Goal: Task Accomplishment & Management: Use online tool/utility

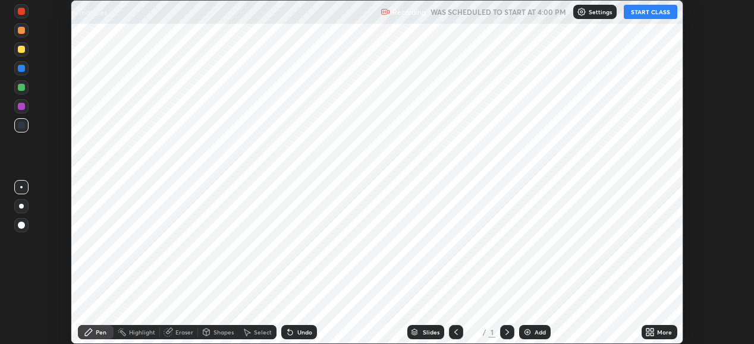
scroll to position [344, 753]
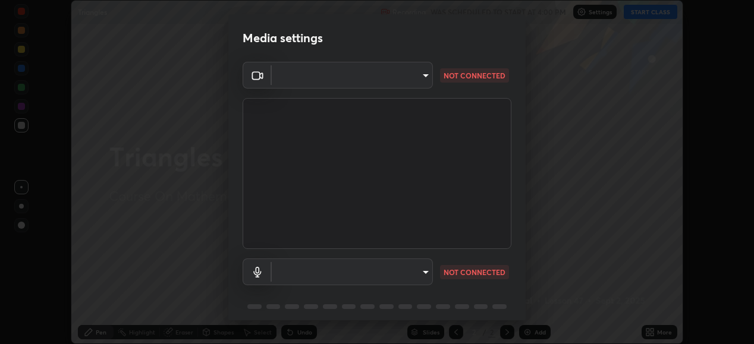
type input "648abb19764dab56075ae6cd3c13843a59c6a2446ad08d27c5b482b977c15b1c"
type input "default"
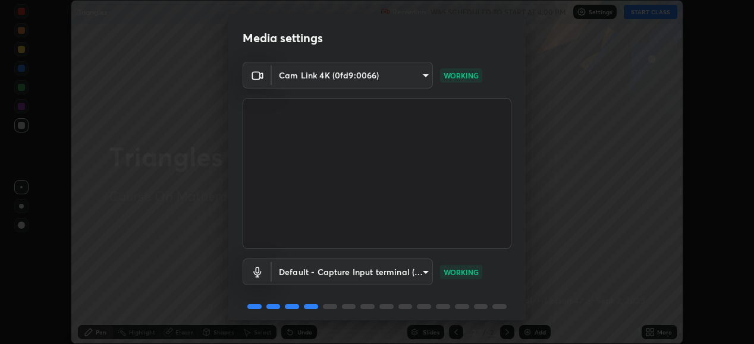
scroll to position [46, 0]
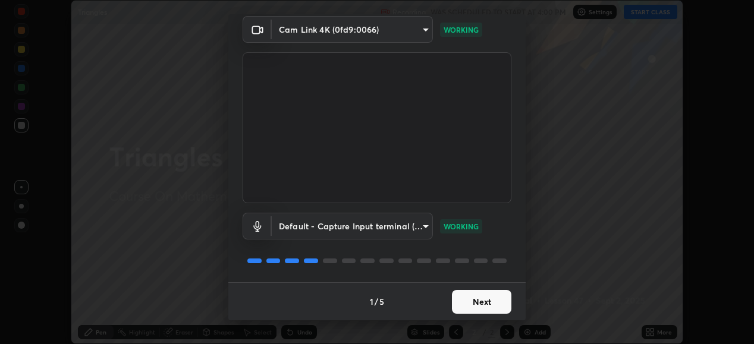
click at [474, 306] on button "Next" at bounding box center [481, 302] width 59 height 24
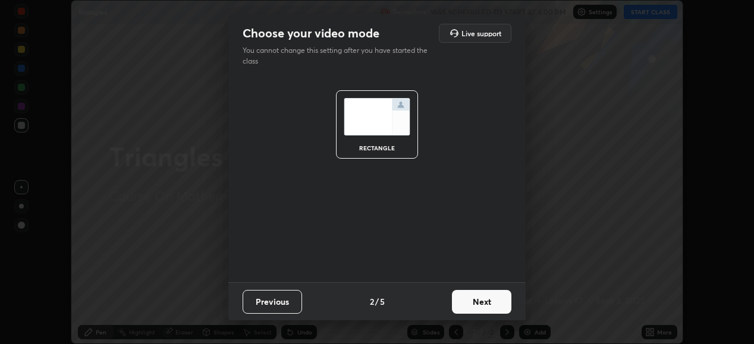
click at [474, 303] on button "Next" at bounding box center [481, 302] width 59 height 24
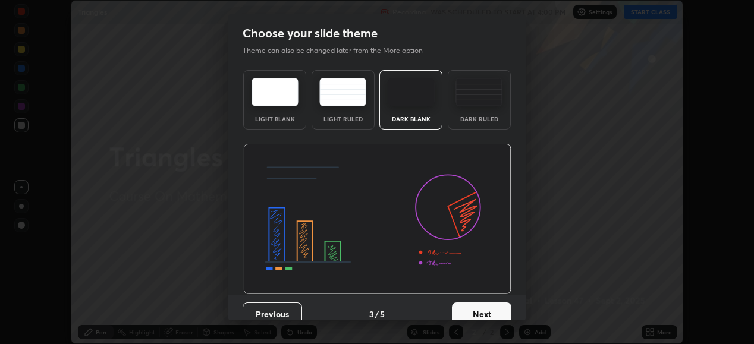
click at [483, 317] on button "Next" at bounding box center [481, 315] width 59 height 24
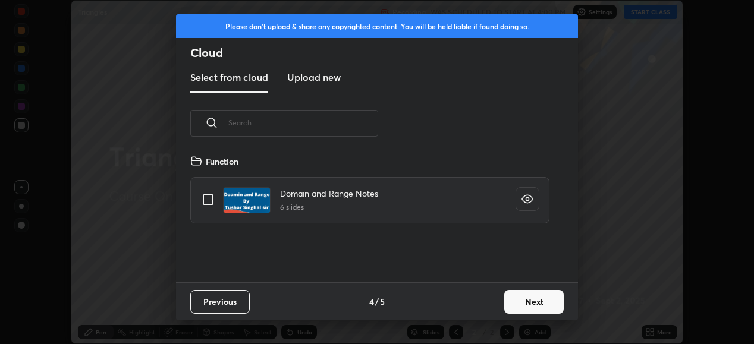
click at [531, 307] on button "Next" at bounding box center [533, 302] width 59 height 24
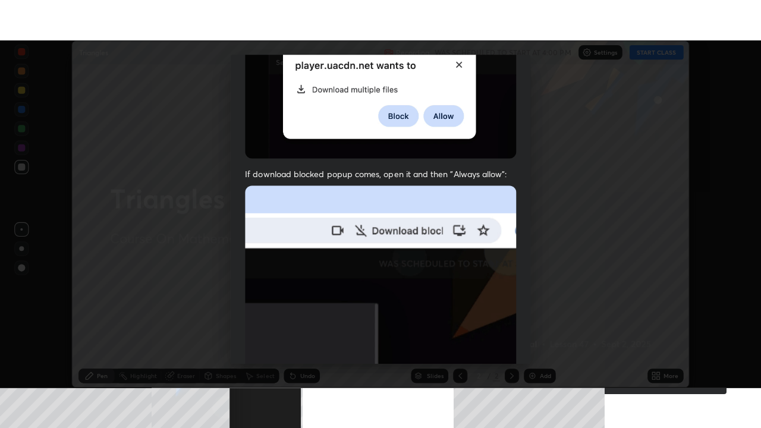
scroll to position [288, 0]
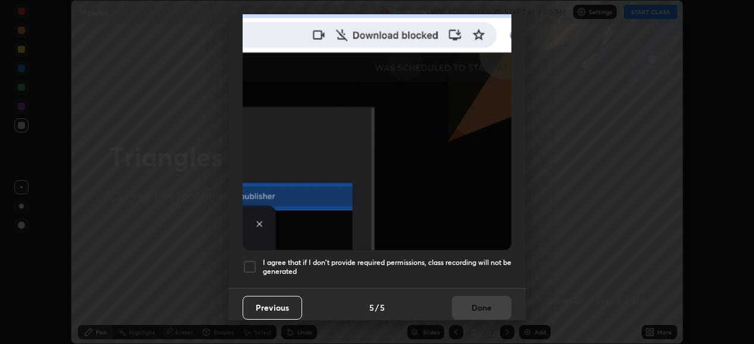
click at [250, 263] on div at bounding box center [250, 267] width 14 height 14
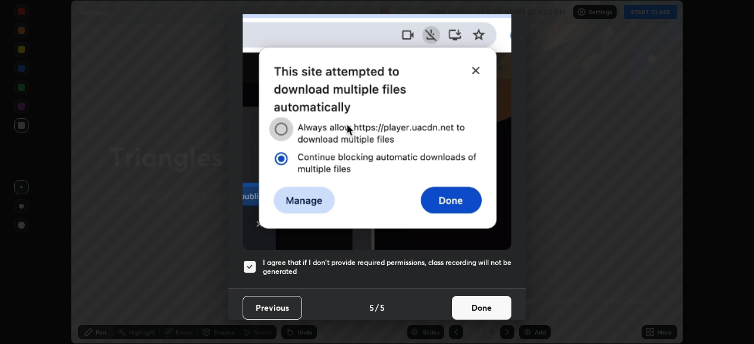
click at [483, 303] on button "Done" at bounding box center [481, 308] width 59 height 24
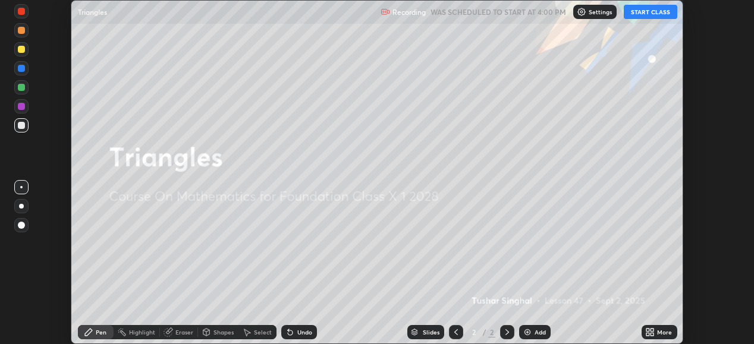
click at [664, 12] on button "START CLASS" at bounding box center [651, 12] width 54 height 14
click at [651, 329] on icon at bounding box center [651, 330] width 3 height 3
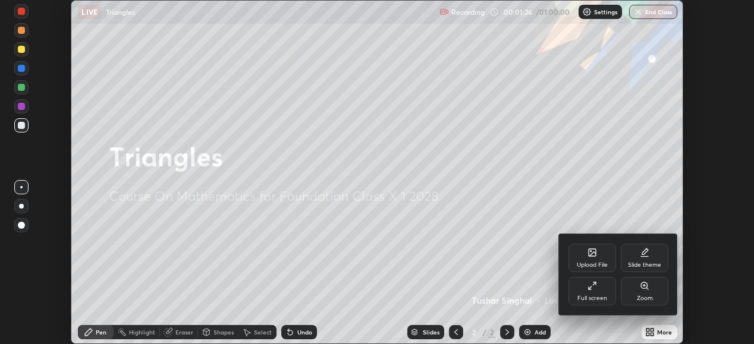
click at [593, 291] on div "Full screen" at bounding box center [592, 291] width 48 height 29
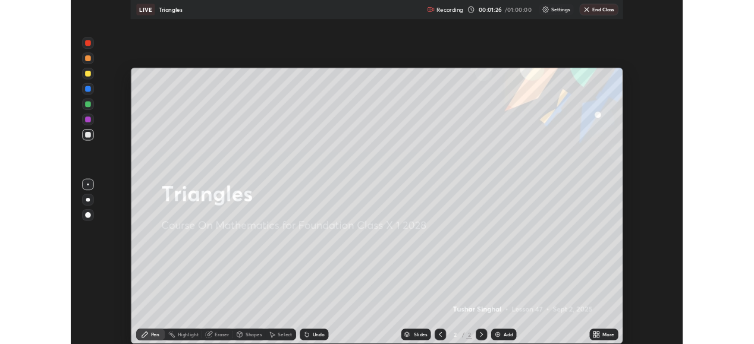
scroll to position [428, 761]
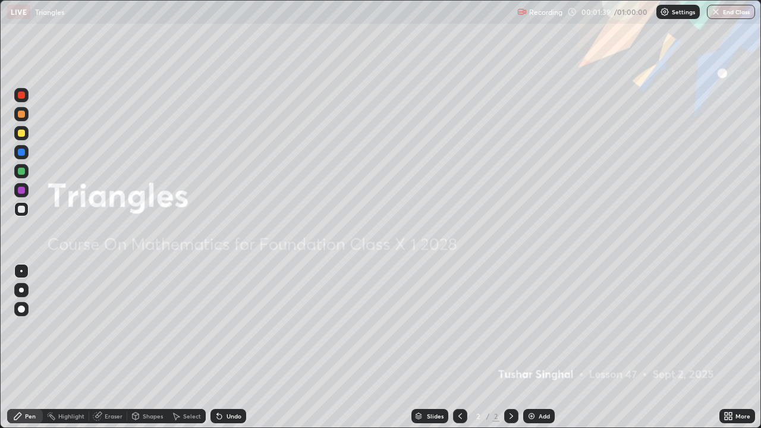
click at [534, 344] on img at bounding box center [532, 416] width 10 height 10
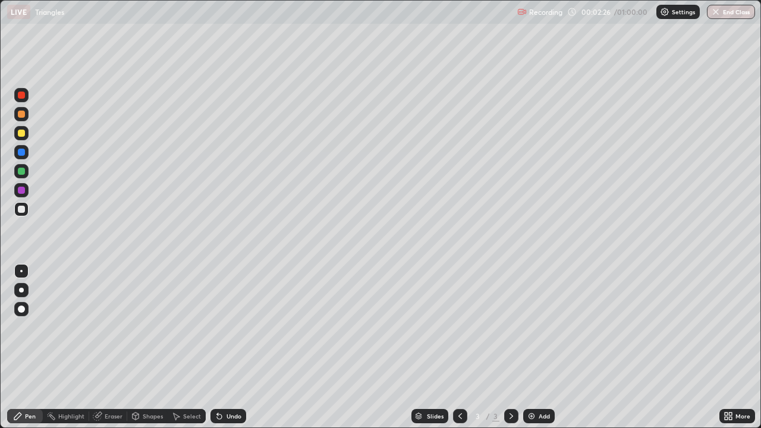
click at [231, 344] on div "Undo" at bounding box center [234, 416] width 15 height 6
click at [231, 344] on div "Undo" at bounding box center [228, 416] width 36 height 14
click at [21, 134] on div at bounding box center [21, 133] width 7 height 7
click at [24, 212] on div at bounding box center [21, 209] width 7 height 7
click at [230, 344] on div "Undo" at bounding box center [234, 416] width 15 height 6
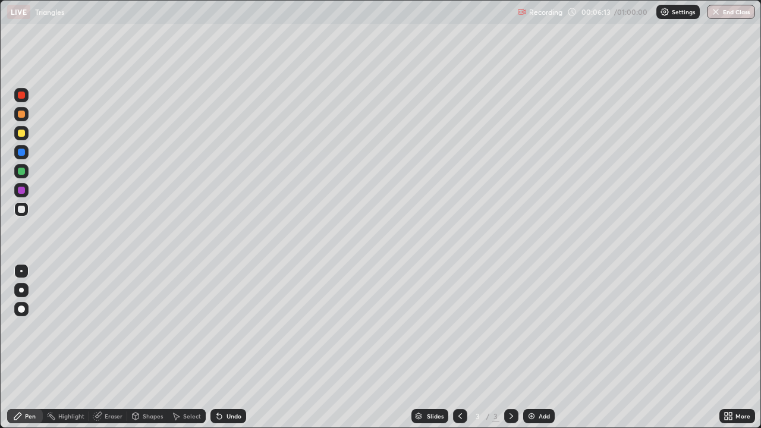
click at [222, 344] on icon at bounding box center [220, 416] width 10 height 10
click at [224, 344] on div "Undo" at bounding box center [228, 416] width 36 height 14
click at [112, 344] on div "Eraser" at bounding box center [114, 416] width 18 height 6
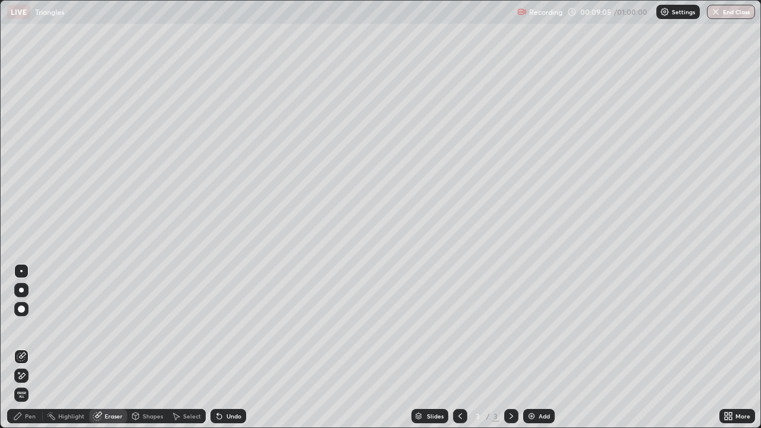
click at [20, 344] on icon at bounding box center [22, 376] width 7 height 6
click at [26, 344] on div "Pen" at bounding box center [30, 416] width 11 height 6
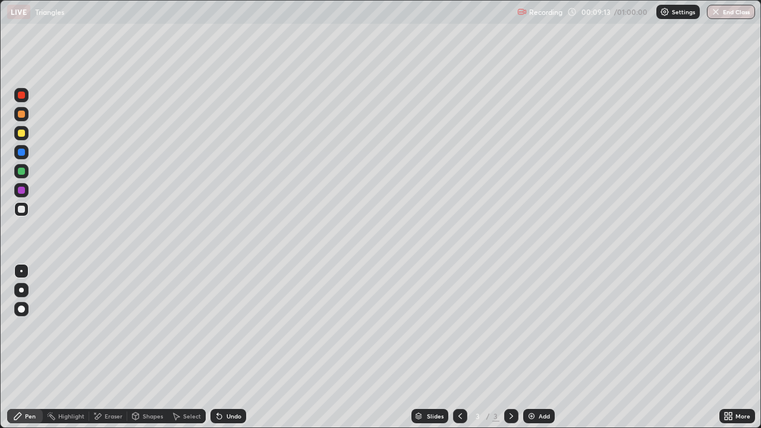
click at [24, 213] on div at bounding box center [21, 209] width 14 height 14
click at [28, 210] on div at bounding box center [21, 209] width 14 height 14
click at [23, 209] on div at bounding box center [21, 209] width 7 height 7
click at [229, 344] on div "Undo" at bounding box center [228, 416] width 36 height 14
click at [231, 344] on div "Undo" at bounding box center [228, 416] width 36 height 14
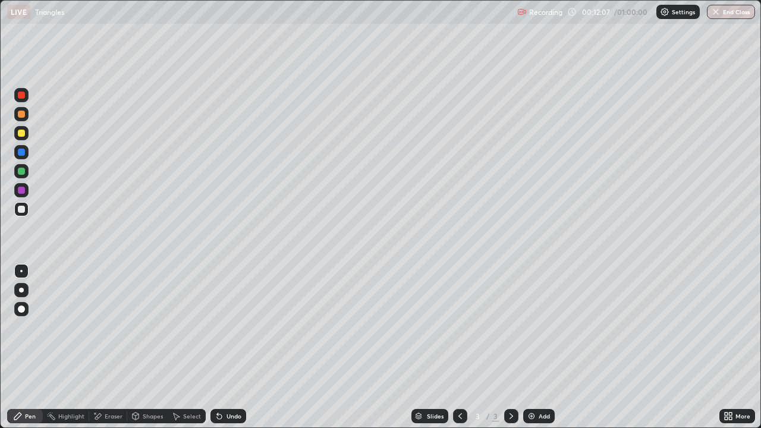
click at [21, 171] on div at bounding box center [21, 171] width 7 height 7
click at [72, 344] on div "Highlight" at bounding box center [71, 416] width 26 height 6
click at [22, 152] on div at bounding box center [21, 152] width 7 height 7
click at [26, 136] on div at bounding box center [21, 133] width 14 height 14
click at [23, 118] on div at bounding box center [21, 114] width 14 height 14
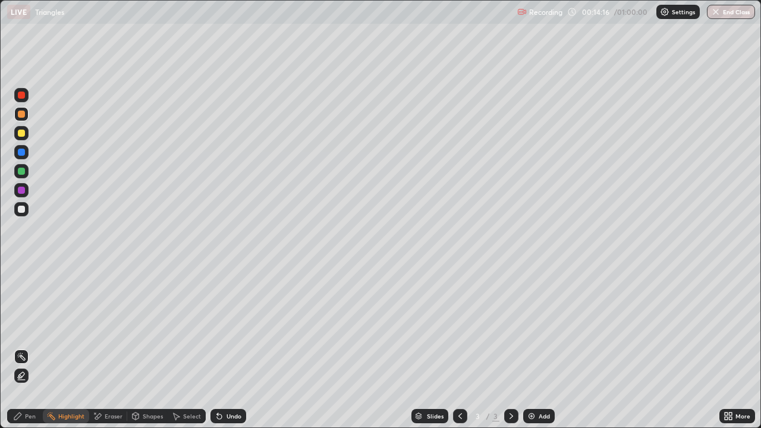
click at [24, 190] on div at bounding box center [21, 190] width 7 height 7
click at [23, 172] on div at bounding box center [21, 171] width 7 height 7
click at [107, 344] on div "Eraser" at bounding box center [114, 416] width 18 height 6
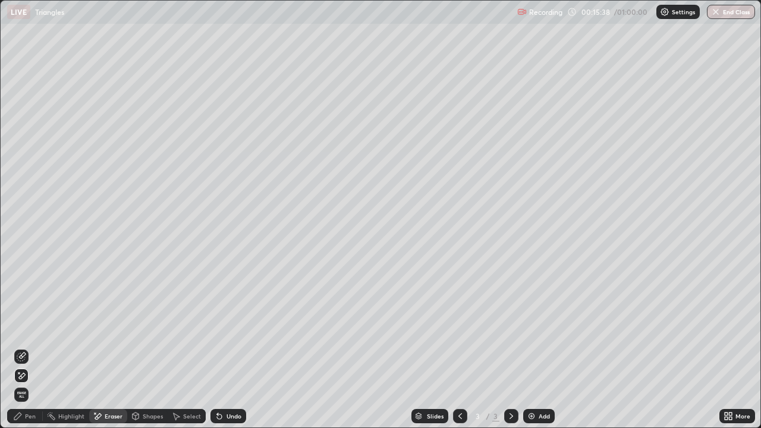
click at [112, 344] on div "Eraser" at bounding box center [114, 416] width 18 height 6
click at [24, 344] on div "Pen" at bounding box center [25, 416] width 36 height 14
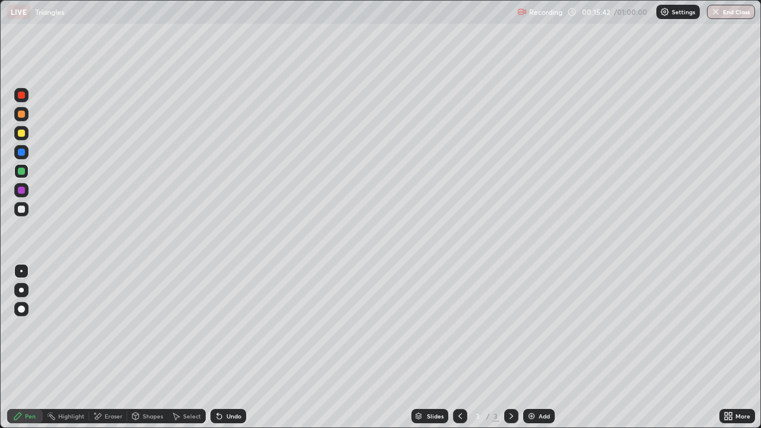
click at [21, 210] on div at bounding box center [21, 209] width 7 height 7
click at [20, 193] on div at bounding box center [21, 190] width 7 height 7
click at [222, 344] on div "Undo" at bounding box center [228, 416] width 36 height 14
click at [74, 344] on div "Highlight" at bounding box center [71, 416] width 26 height 6
click at [119, 344] on div "Eraser" at bounding box center [114, 416] width 18 height 6
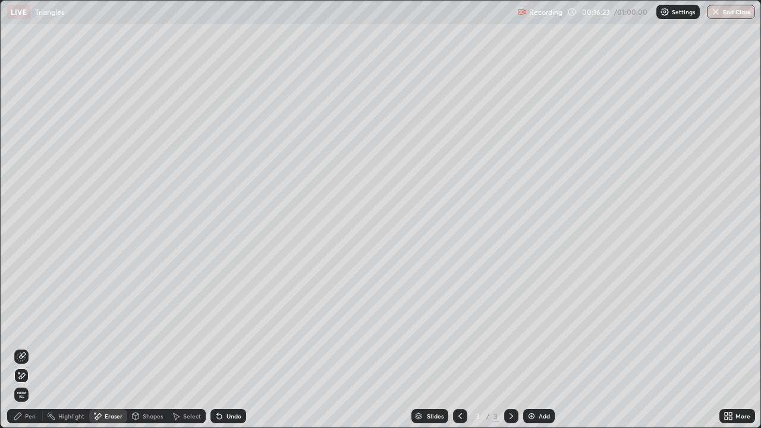
click at [29, 344] on div "Pen" at bounding box center [30, 416] width 11 height 6
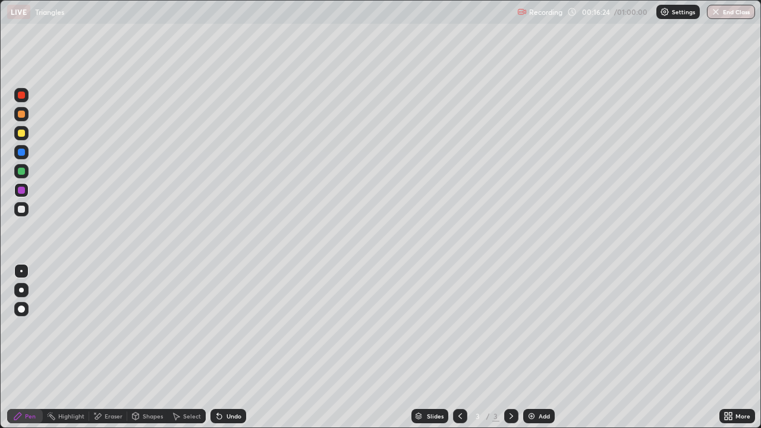
click at [23, 174] on div at bounding box center [21, 171] width 7 height 7
click at [77, 344] on div "Highlight" at bounding box center [71, 416] width 26 height 6
click at [21, 192] on div at bounding box center [21, 190] width 7 height 7
click at [30, 344] on div "Pen" at bounding box center [30, 416] width 11 height 6
click at [227, 344] on div "Undo" at bounding box center [234, 416] width 15 height 6
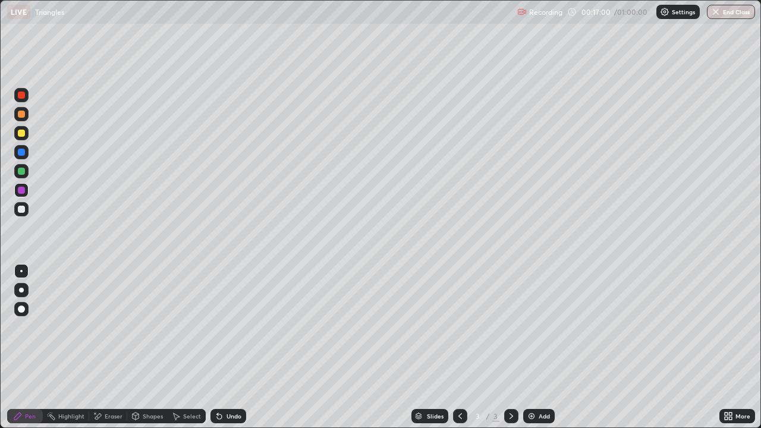
click at [225, 344] on div "Undo" at bounding box center [228, 416] width 36 height 14
click at [228, 344] on div "Undo" at bounding box center [228, 416] width 36 height 14
click at [227, 344] on div "Undo" at bounding box center [234, 416] width 15 height 6
click at [231, 344] on div "Undo" at bounding box center [228, 416] width 36 height 14
click at [233, 344] on div "Undo" at bounding box center [234, 416] width 15 height 6
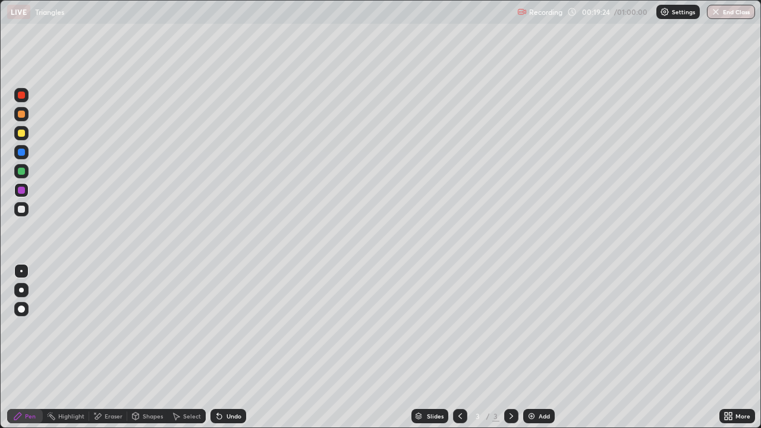
click at [531, 344] on img at bounding box center [532, 416] width 10 height 10
click at [20, 215] on div at bounding box center [21, 209] width 14 height 14
click at [228, 344] on div "Undo" at bounding box center [228, 416] width 36 height 14
click at [227, 344] on div "Undo" at bounding box center [234, 416] width 15 height 6
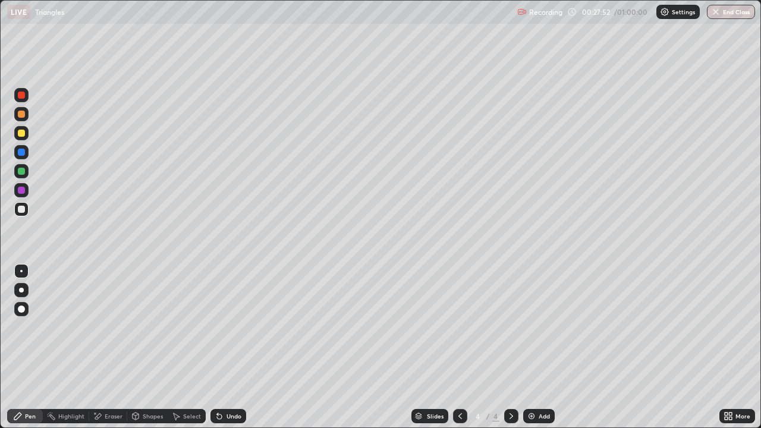
click at [78, 344] on div "Highlight" at bounding box center [71, 416] width 26 height 6
click at [24, 170] on div at bounding box center [21, 171] width 7 height 7
click at [232, 344] on div "Undo" at bounding box center [234, 416] width 15 height 6
click at [20, 344] on icon at bounding box center [18, 416] width 10 height 10
click at [112, 344] on div "Eraser" at bounding box center [114, 416] width 18 height 6
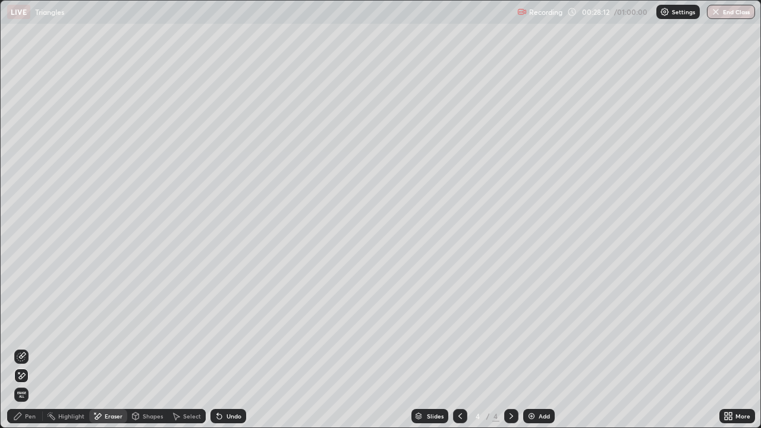
click at [28, 344] on div "Pen" at bounding box center [25, 416] width 36 height 14
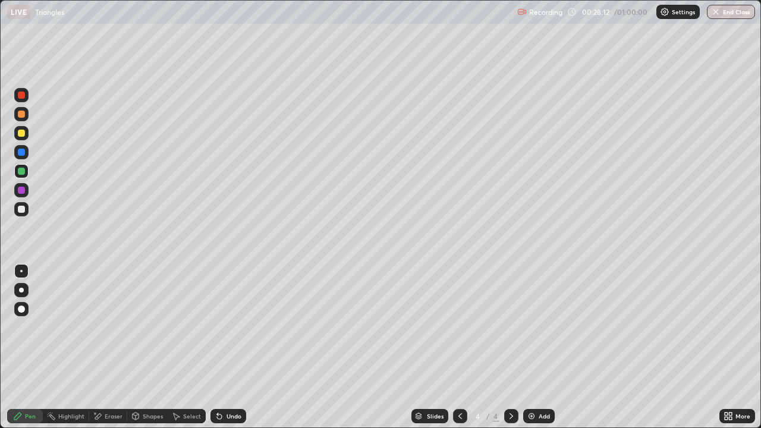
click at [26, 344] on div "Pen" at bounding box center [30, 416] width 11 height 6
click at [231, 344] on div "Undo" at bounding box center [228, 416] width 36 height 14
click at [232, 344] on div "Undo" at bounding box center [228, 416] width 36 height 14
click at [234, 344] on div "Undo" at bounding box center [228, 416] width 36 height 14
click at [232, 344] on div "Undo" at bounding box center [228, 416] width 36 height 14
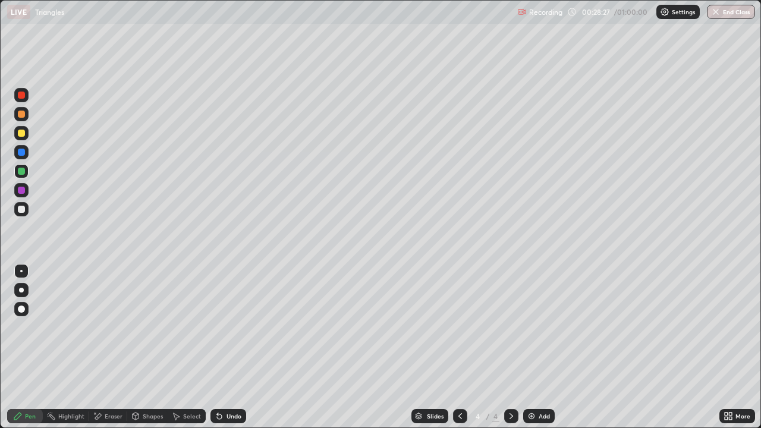
click at [232, 344] on div "Undo" at bounding box center [228, 416] width 36 height 14
click at [232, 344] on div "Undo" at bounding box center [234, 416] width 15 height 6
click at [17, 210] on div at bounding box center [21, 209] width 14 height 14
click at [236, 344] on div "Undo" at bounding box center [228, 416] width 36 height 14
click at [233, 344] on div "Undo" at bounding box center [228, 416] width 36 height 14
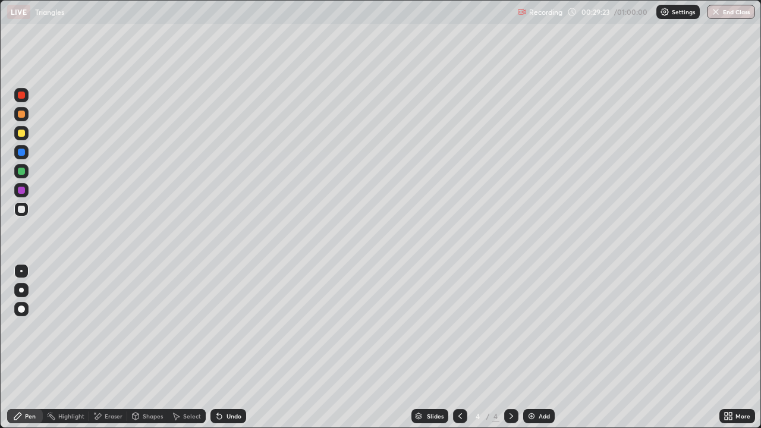
click at [105, 344] on div "Eraser" at bounding box center [114, 416] width 18 height 6
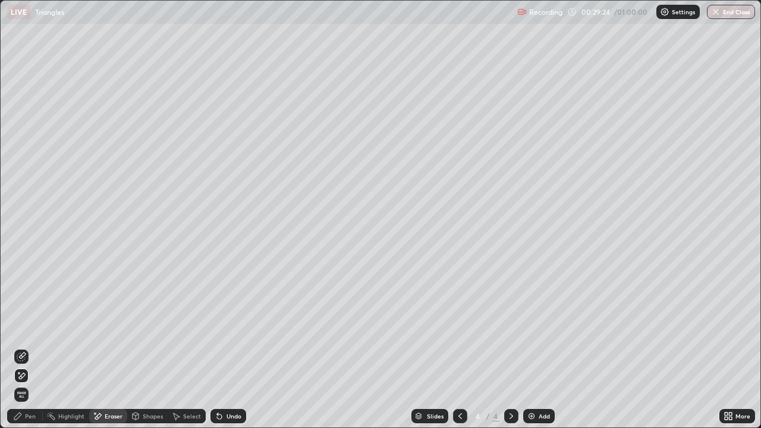
click at [23, 344] on icon at bounding box center [22, 357] width 10 height 10
click at [15, 344] on icon at bounding box center [18, 416] width 10 height 10
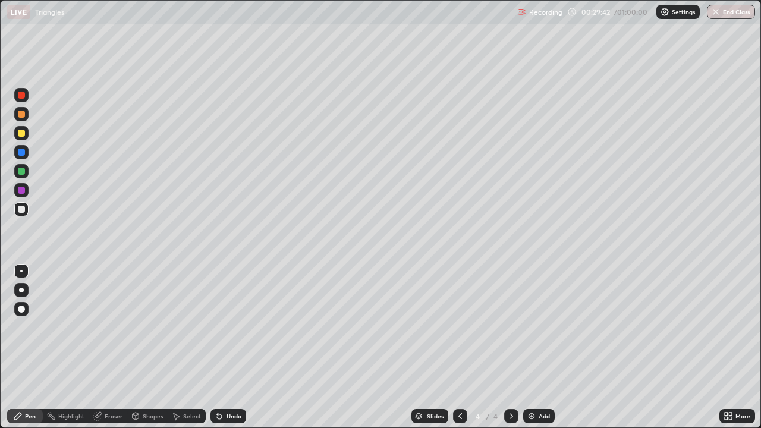
click at [114, 344] on div "Eraser" at bounding box center [114, 416] width 18 height 6
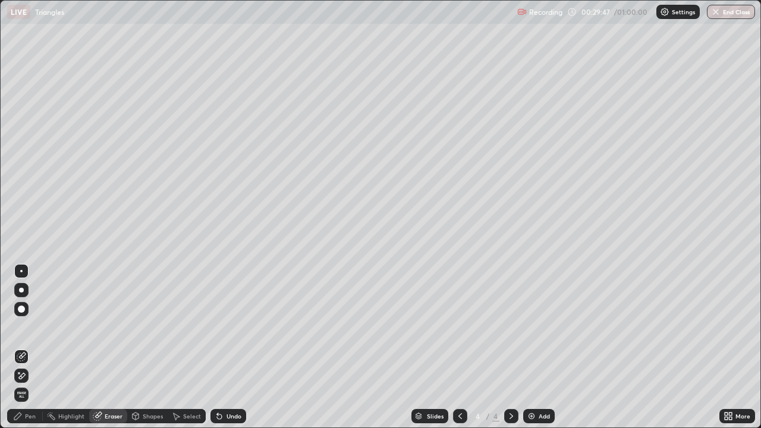
click at [27, 344] on div "Pen" at bounding box center [30, 416] width 11 height 6
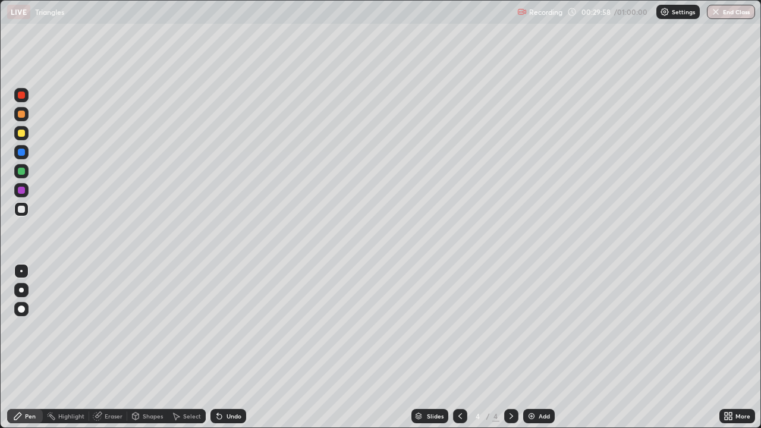
click at [237, 344] on div "Undo" at bounding box center [228, 416] width 36 height 14
click at [229, 344] on div "Undo" at bounding box center [234, 416] width 15 height 6
click at [150, 344] on div "Shapes" at bounding box center [153, 416] width 20 height 6
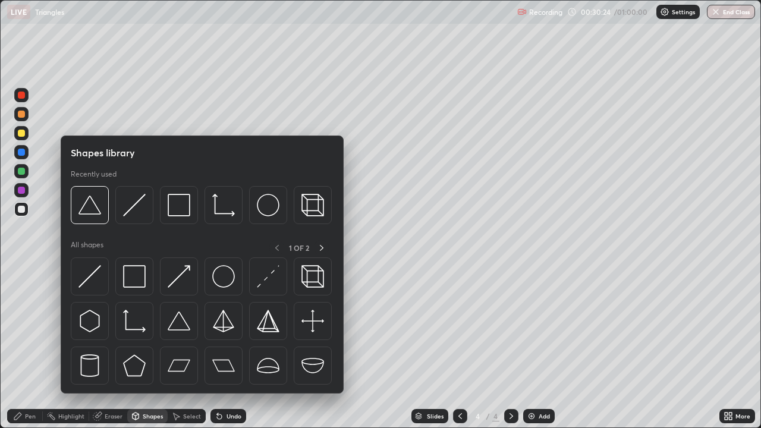
click at [112, 344] on div "Eraser" at bounding box center [114, 416] width 18 height 6
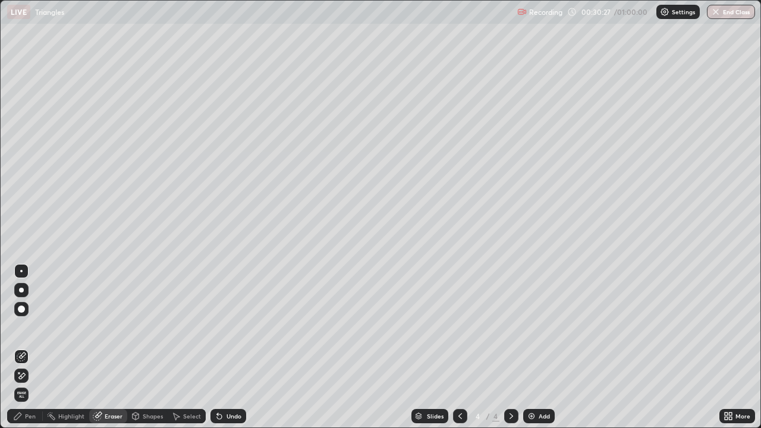
click at [24, 344] on div "Pen" at bounding box center [25, 416] width 36 height 14
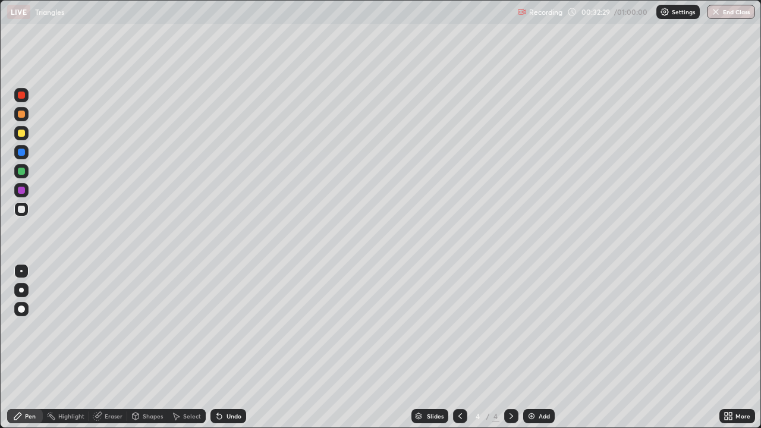
click at [111, 344] on div "Eraser" at bounding box center [114, 416] width 18 height 6
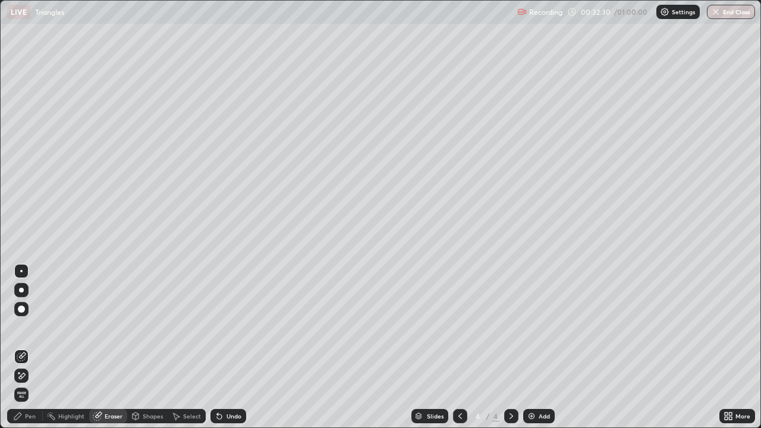
click at [23, 344] on icon at bounding box center [22, 376] width 7 height 6
click at [29, 344] on div "Pen" at bounding box center [30, 416] width 11 height 6
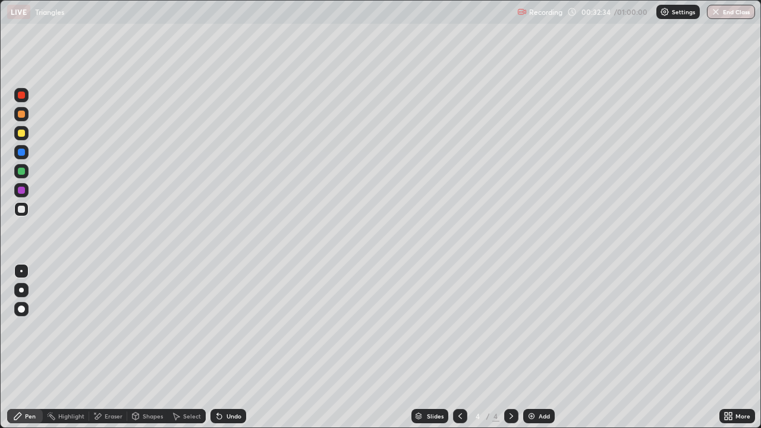
click at [23, 344] on div "Pen" at bounding box center [25, 416] width 36 height 14
click at [240, 344] on div "Undo" at bounding box center [228, 416] width 36 height 14
click at [184, 344] on div "Select" at bounding box center [192, 416] width 18 height 6
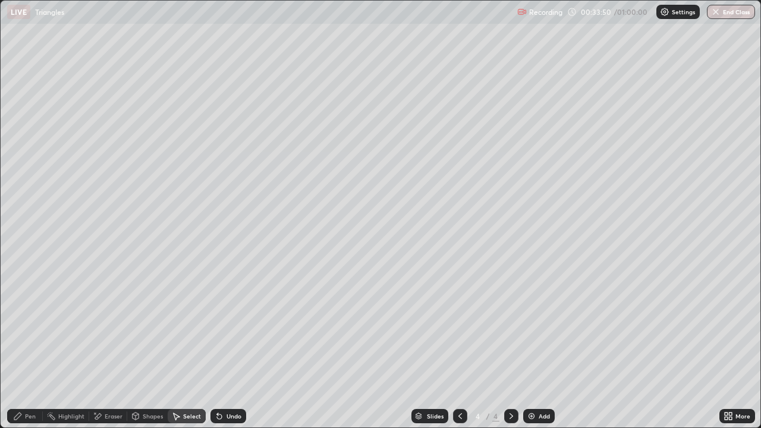
click at [227, 344] on div "Undo" at bounding box center [234, 416] width 15 height 6
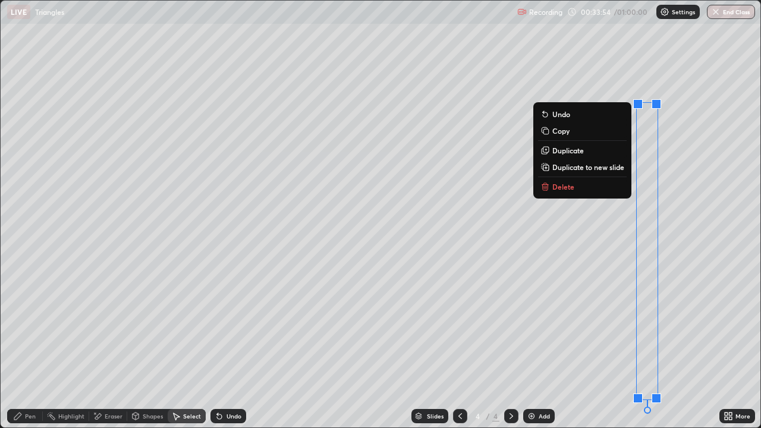
click at [26, 344] on div "Pen" at bounding box center [30, 416] width 11 height 6
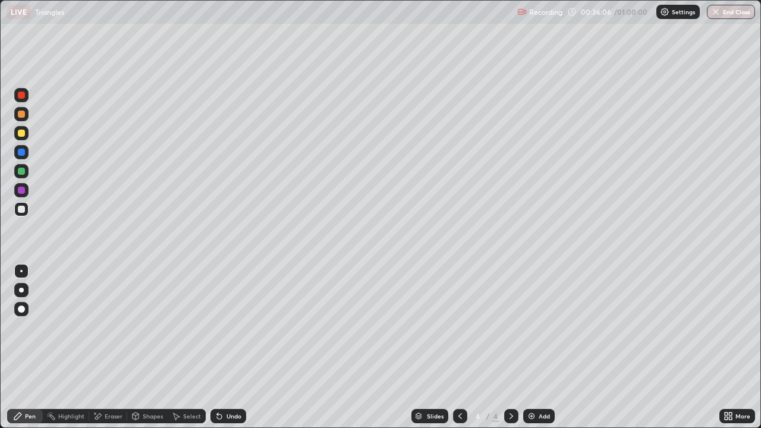
click at [542, 344] on div "Add" at bounding box center [539, 416] width 32 height 14
click at [457, 344] on icon at bounding box center [460, 416] width 10 height 10
click at [536, 344] on div "Add" at bounding box center [539, 416] width 32 height 14
click at [460, 344] on icon at bounding box center [460, 416] width 4 height 6
click at [508, 344] on icon at bounding box center [512, 416] width 10 height 10
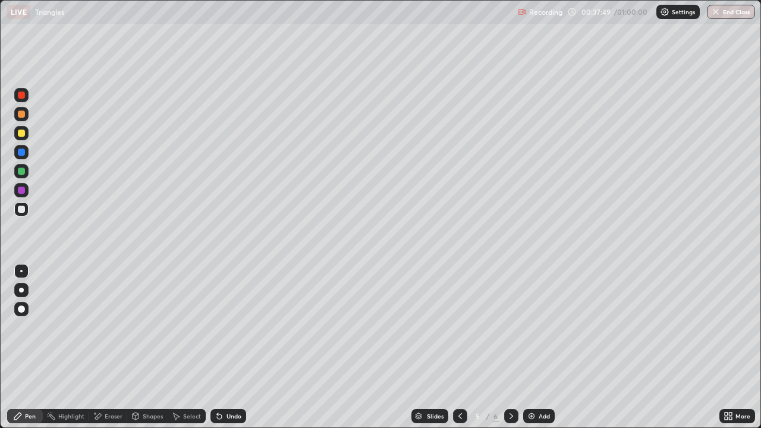
click at [221, 344] on icon at bounding box center [220, 416] width 10 height 10
click at [210, 344] on div "Undo" at bounding box center [228, 416] width 36 height 14
click at [511, 344] on icon at bounding box center [512, 416] width 10 height 10
click at [227, 344] on div "Undo" at bounding box center [234, 416] width 15 height 6
click at [228, 344] on div "Undo" at bounding box center [234, 416] width 15 height 6
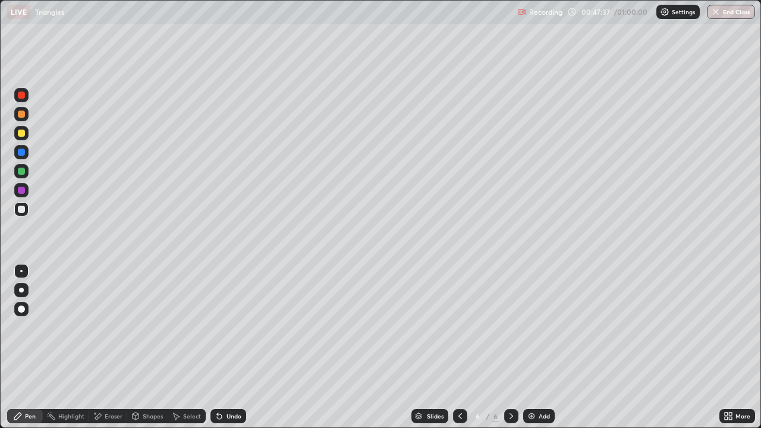
click at [231, 344] on div "Undo" at bounding box center [234, 416] width 15 height 6
click at [227, 344] on div "Undo" at bounding box center [234, 416] width 15 height 6
click at [108, 344] on div "Eraser" at bounding box center [108, 416] width 38 height 14
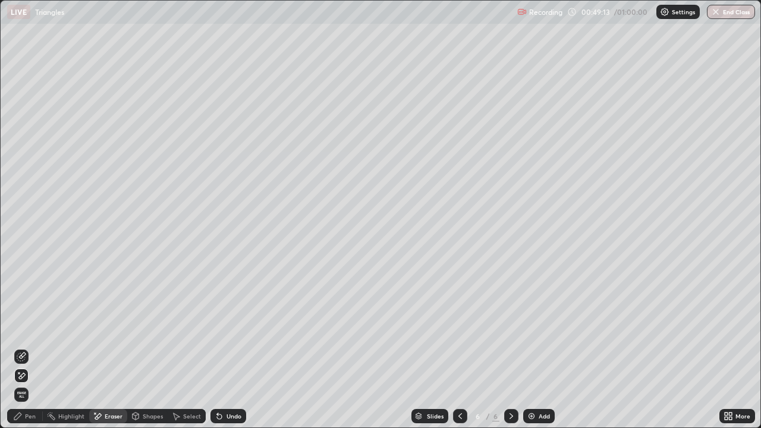
click at [27, 344] on div "Pen" at bounding box center [30, 416] width 11 height 6
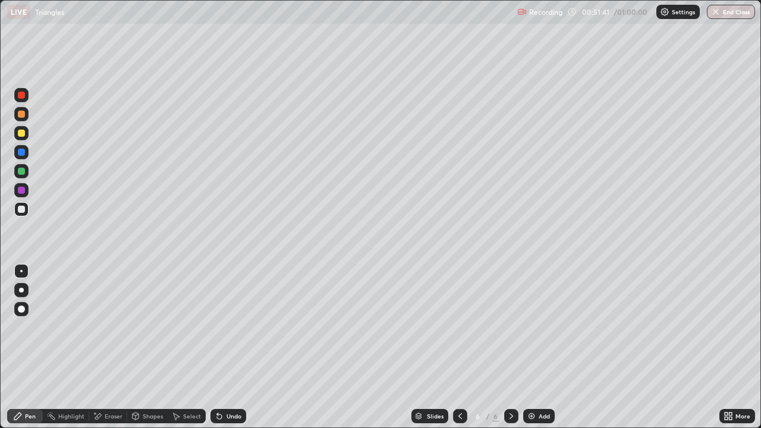
click at [733, 10] on button "End Class" at bounding box center [731, 12] width 48 height 14
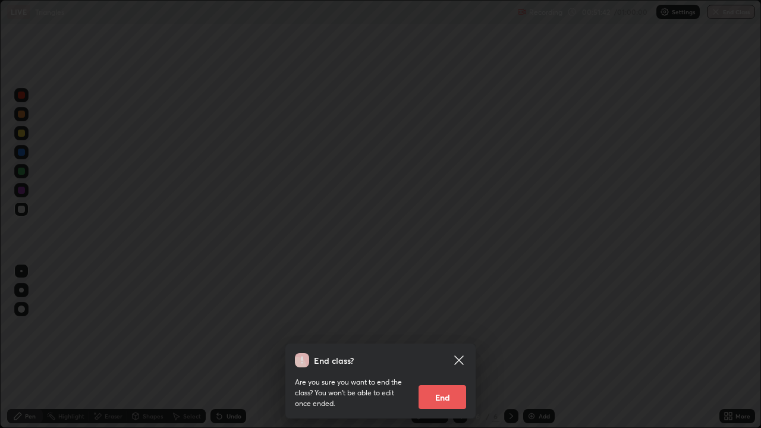
click at [448, 344] on button "End" at bounding box center [443, 397] width 48 height 24
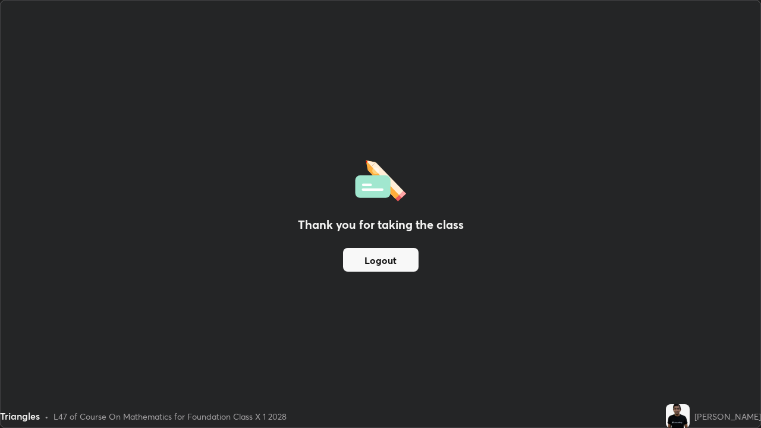
click at [384, 314] on div "Thank you for taking the class Logout" at bounding box center [381, 214] width 760 height 427
click at [373, 84] on div "Thank you for taking the class Logout" at bounding box center [381, 214] width 760 height 427
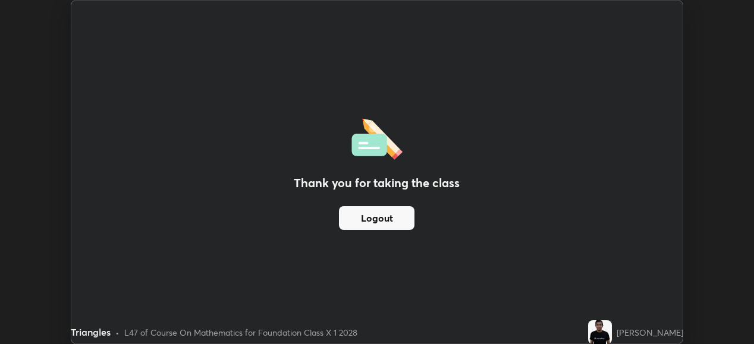
scroll to position [59106, 58696]
